Goal: Find specific page/section: Find specific page/section

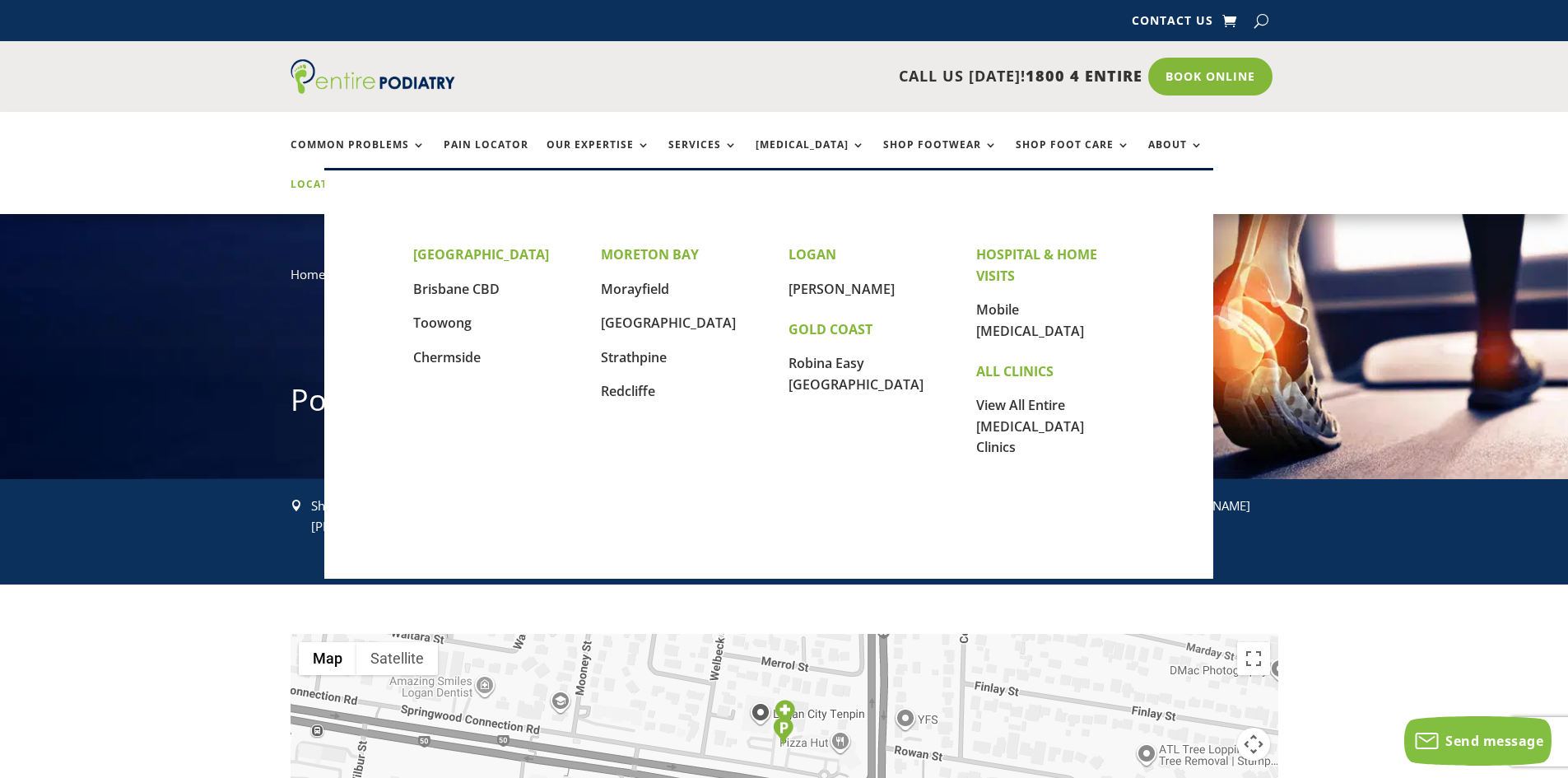
click at [373, 179] on link "Locations" at bounding box center [332, 197] width 82 height 35
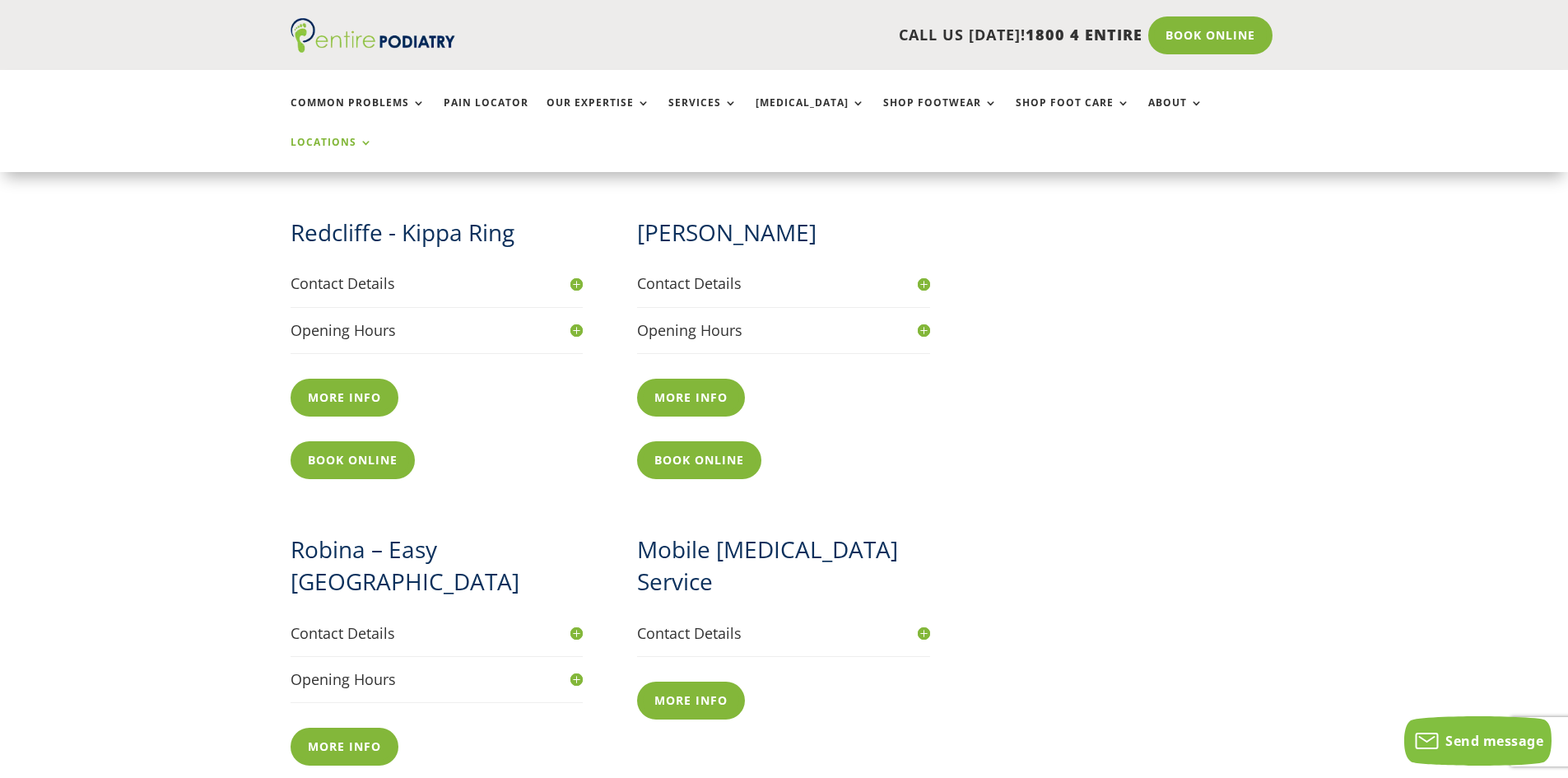
scroll to position [1598, 0]
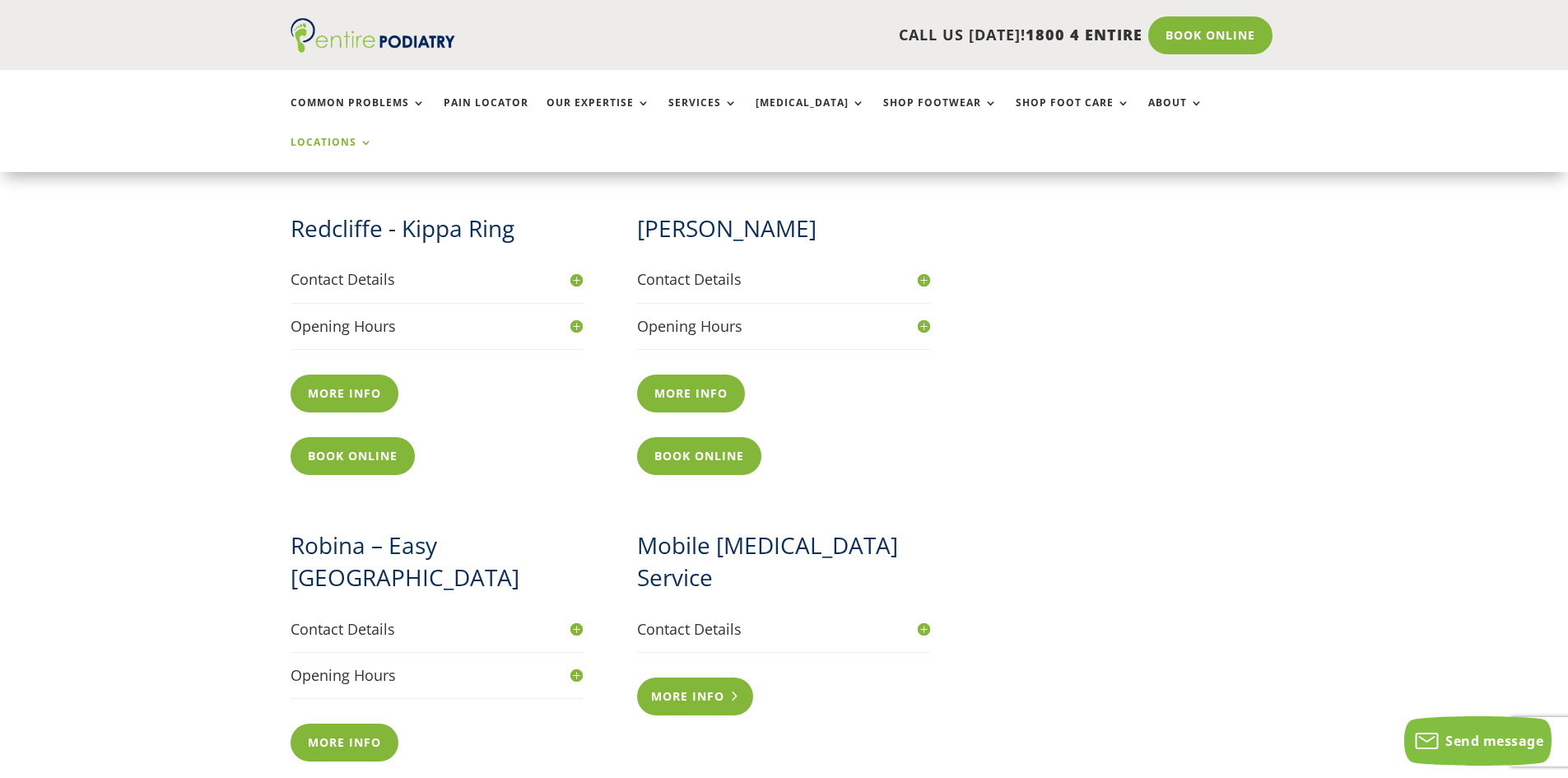
click at [699, 678] on link "More info" at bounding box center [694, 696] width 116 height 38
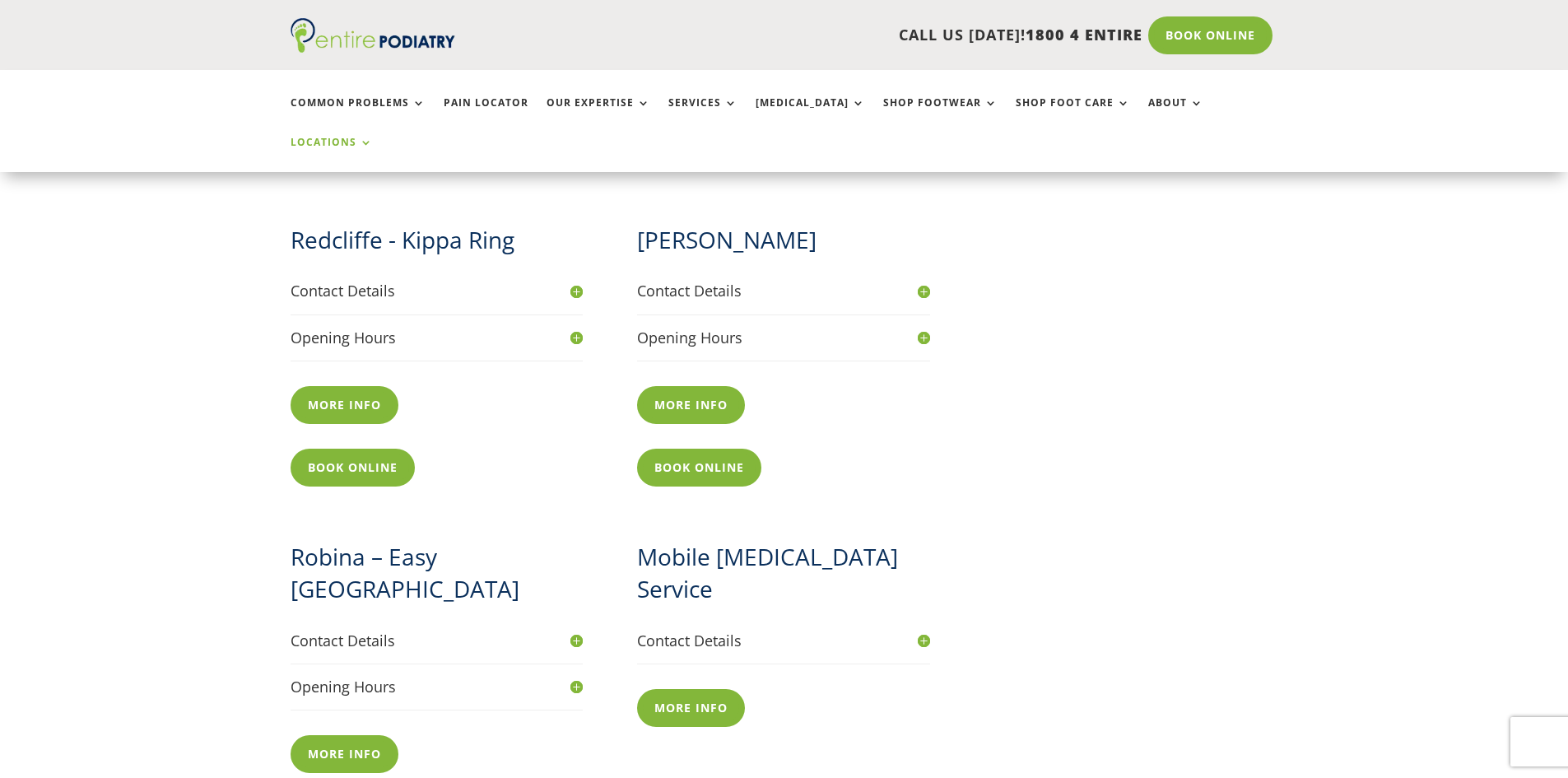
scroll to position [1587, 0]
